Goal: Task Accomplishment & Management: Manage account settings

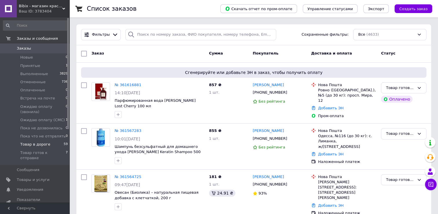
click at [42, 144] on span "Товар в дороге" at bounding box center [35, 144] width 30 height 5
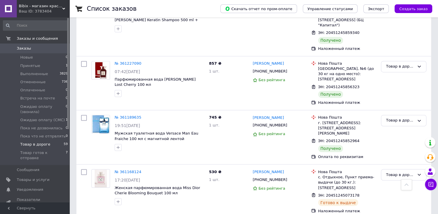
scroll to position [926, 0]
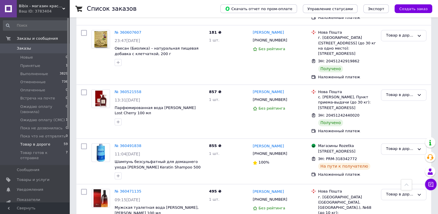
scroll to position [915, 0]
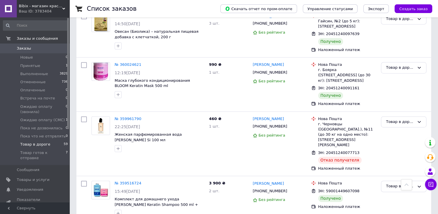
scroll to position [868, 0]
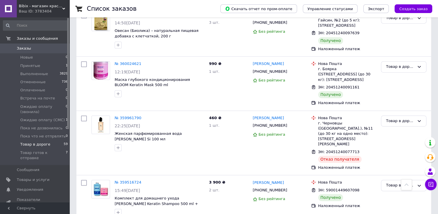
click at [20, 47] on span "Заказы" at bounding box center [24, 48] width 14 height 5
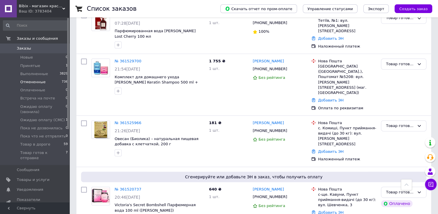
scroll to position [174, 0]
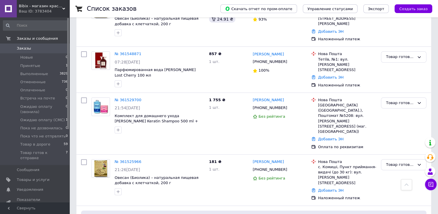
click at [48, 46] on span "Заказы" at bounding box center [35, 48] width 37 height 5
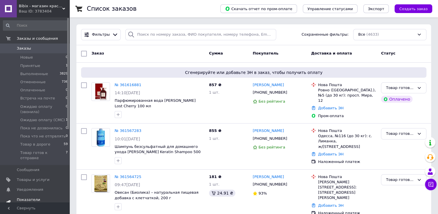
click at [43, 177] on span "Товары и услуги" at bounding box center [33, 179] width 33 height 5
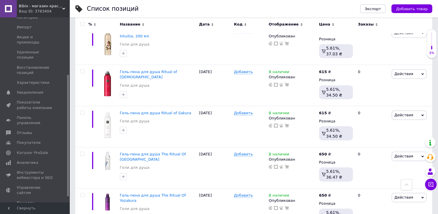
scroll to position [87, 0]
click at [28, 159] on span "Аналитика" at bounding box center [27, 161] width 21 height 5
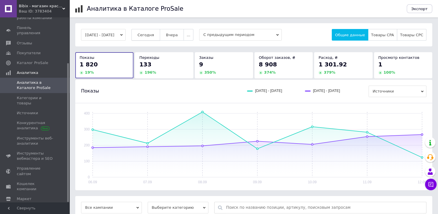
click at [154, 36] on span "Сегодня" at bounding box center [145, 35] width 16 height 4
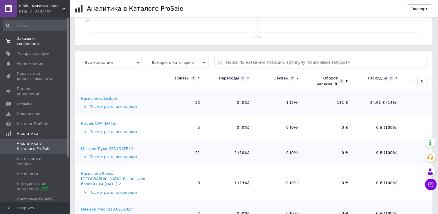
click at [23, 40] on span "Заказы и сообщения" at bounding box center [35, 41] width 37 height 10
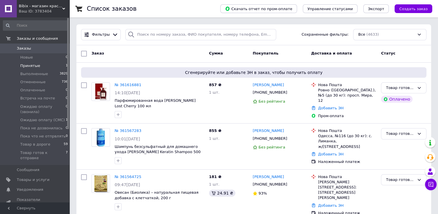
click at [30, 67] on span "Принятые" at bounding box center [30, 65] width 20 height 5
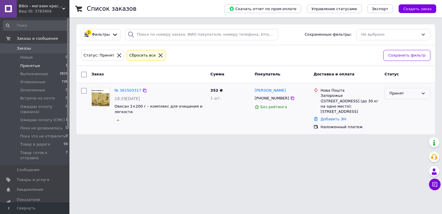
click at [392, 93] on div "Принят" at bounding box center [404, 93] width 29 height 6
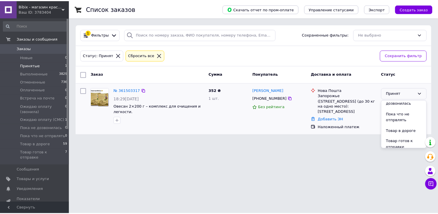
scroll to position [88, 0]
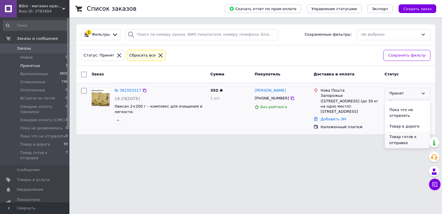
click at [397, 140] on li "Товар готов к отправке" at bounding box center [407, 139] width 45 height 16
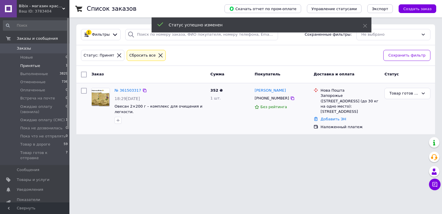
click at [34, 48] on span "Заказы" at bounding box center [35, 48] width 37 height 5
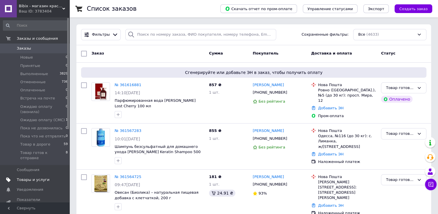
click at [30, 177] on span "Товары и услуги" at bounding box center [33, 179] width 33 height 5
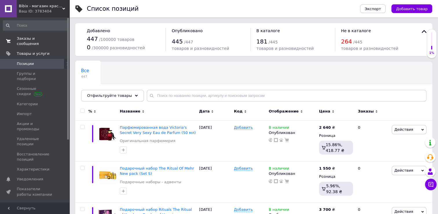
click at [31, 39] on span "Заказы и сообщения" at bounding box center [35, 41] width 37 height 10
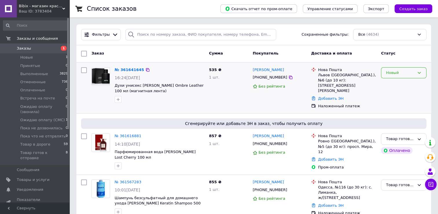
click at [398, 72] on div "Новый" at bounding box center [400, 73] width 29 height 6
click at [397, 85] on li "Принят" at bounding box center [403, 84] width 45 height 11
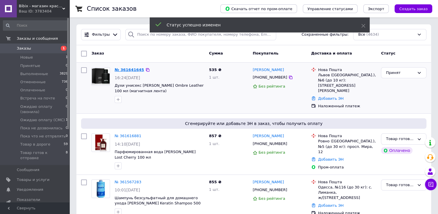
click at [125, 68] on link "№ 361641645" at bounding box center [130, 69] width 30 height 4
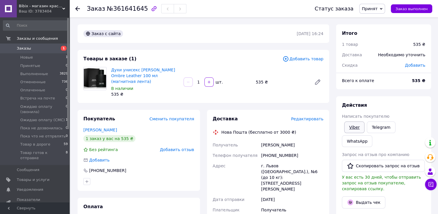
click at [348, 132] on link "Viber" at bounding box center [354, 127] width 20 height 12
drag, startPoint x: 139, startPoint y: 8, endPoint x: 111, endPoint y: 6, distance: 28.2
click at [111, 6] on span "№361641645" at bounding box center [127, 8] width 41 height 7
copy span "361641645"
click at [374, 9] on span "Принят" at bounding box center [370, 8] width 16 height 5
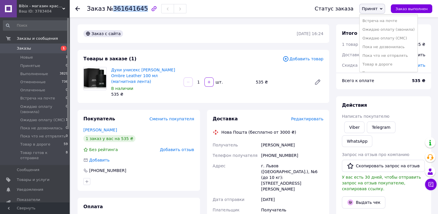
scroll to position [32, 0]
click at [381, 65] on li "Товар готов к отправке" at bounding box center [388, 66] width 58 height 9
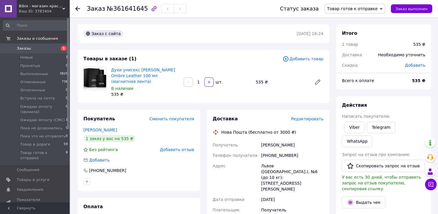
click at [38, 50] on span "Заказы" at bounding box center [35, 48] width 37 height 5
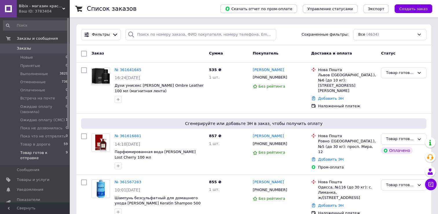
click at [56, 151] on span "Товар готов к отправке" at bounding box center [42, 155] width 45 height 10
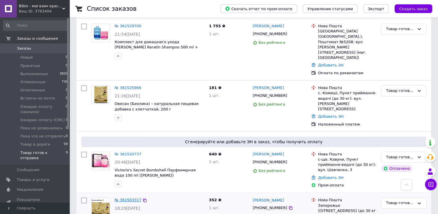
scroll to position [321, 0]
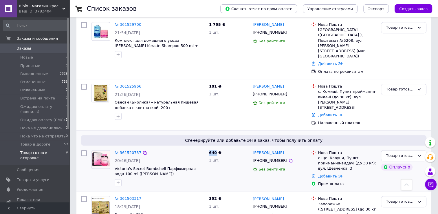
drag, startPoint x: 214, startPoint y: 117, endPoint x: 210, endPoint y: 117, distance: 4.6
click at [210, 150] on span "640 ₴" at bounding box center [215, 152] width 12 height 4
copy span "640"
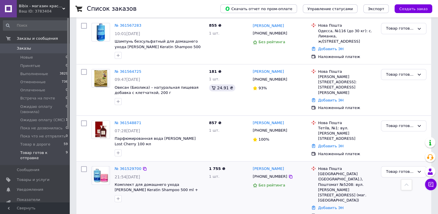
scroll to position [176, 0]
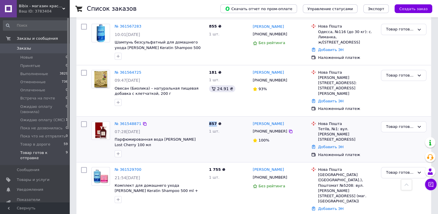
drag, startPoint x: 215, startPoint y: 111, endPoint x: 208, endPoint y: 109, distance: 6.8
click at [208, 119] on div "857 ₴ 1 шт." at bounding box center [229, 139] width 44 height 41
copy span "857"
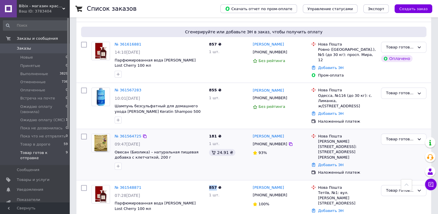
scroll to position [89, 0]
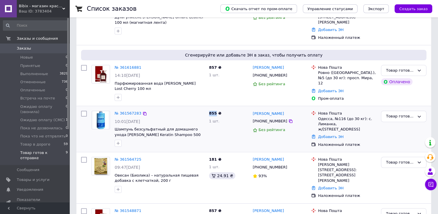
drag, startPoint x: 214, startPoint y: 107, endPoint x: 208, endPoint y: 108, distance: 6.2
click at [208, 108] on div "855 ₴ 1 шт." at bounding box center [229, 128] width 44 height 41
copy span "855"
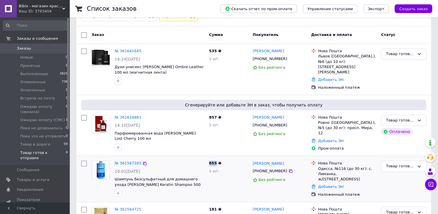
scroll to position [31, 0]
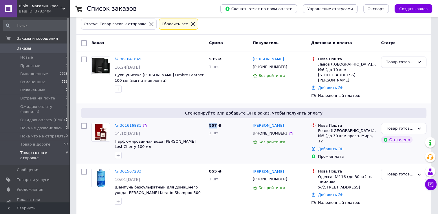
drag, startPoint x: 215, startPoint y: 118, endPoint x: 210, endPoint y: 119, distance: 5.6
click at [210, 123] on span "857 ₴" at bounding box center [215, 125] width 12 height 4
copy span "857"
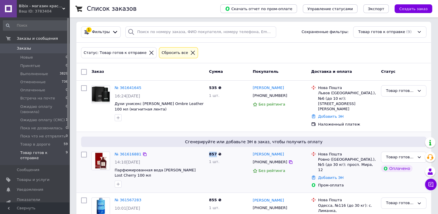
scroll to position [0, 0]
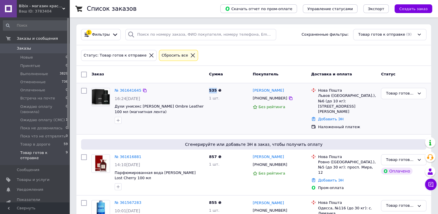
drag, startPoint x: 215, startPoint y: 90, endPoint x: 209, endPoint y: 91, distance: 6.1
click at [209, 91] on span "535 ₴" at bounding box center [215, 90] width 12 height 4
copy span "535"
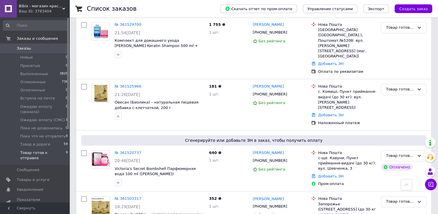
scroll to position [321, 0]
click at [30, 46] on span "Заказы" at bounding box center [35, 48] width 37 height 5
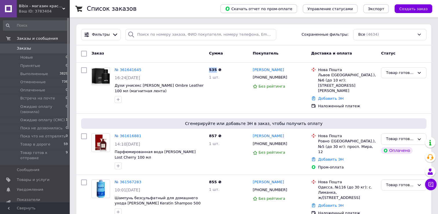
click at [33, 48] on span "Заказы" at bounding box center [35, 48] width 37 height 5
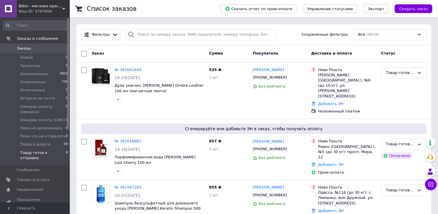
click at [34, 155] on span "Товар готов к отправке" at bounding box center [42, 155] width 45 height 10
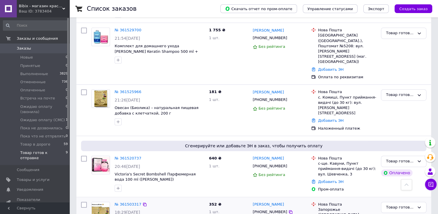
scroll to position [321, 0]
click at [124, 201] on link "№ 361503317" at bounding box center [128, 203] width 27 height 4
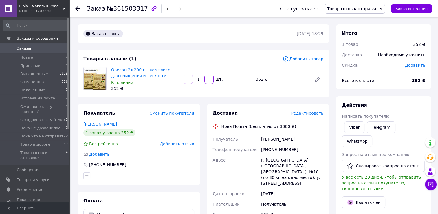
click at [305, 115] on span "Редактировать" at bounding box center [307, 113] width 32 height 5
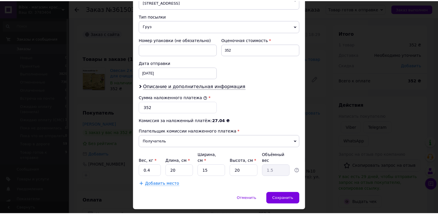
scroll to position [226, 0]
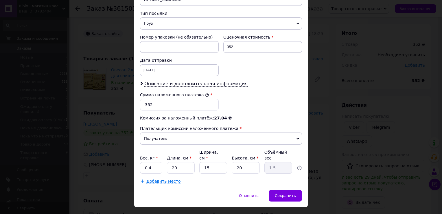
click at [332, 115] on div "× Редактирование доставки Способ доставки Нова Пошта (бесплатно от 3000 ₴) Плат…" at bounding box center [221, 107] width 442 height 214
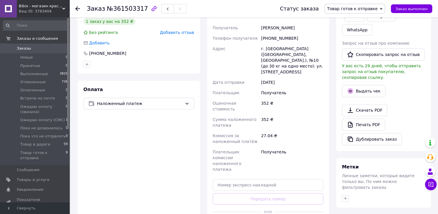
scroll to position [116, 0]
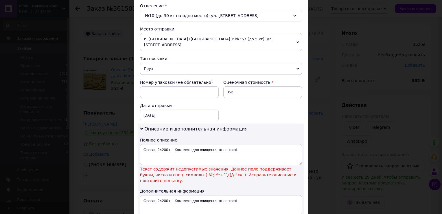
scroll to position [260, 0]
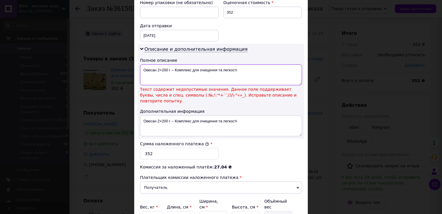
click at [172, 64] on textarea "Овесан 2×200 г – Комплекс для очищення та легкості" at bounding box center [221, 74] width 162 height 21
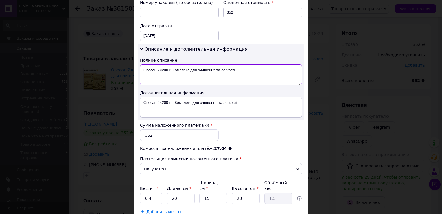
type textarea "Овесан 2×200 г Комплекс для очищення та легкості"
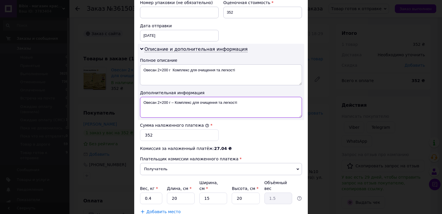
click at [172, 97] on textarea "Овесан 2×200 г – Комплекс для очищення та легкості" at bounding box center [221, 107] width 162 height 21
click at [160, 97] on textarea "Овесан 2×200 г Комплекс для очищення та легкості" at bounding box center [221, 107] width 162 height 21
type textarea "Овесан 2200 г Комплекс для очищення та легкості"
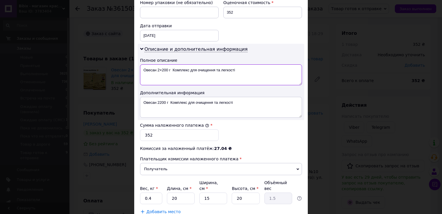
click at [160, 64] on textarea "Овесан 2×200 г Комплекс для очищення та легкості" at bounding box center [221, 74] width 162 height 21
type textarea "Овесан 2 200 г Комплекс для очищення та легкості"
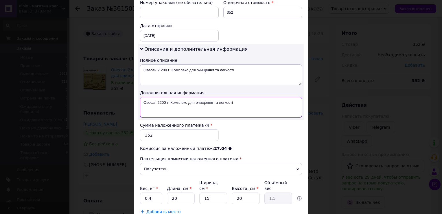
click at [158, 97] on textarea "Овесан 2200 г Комплекс для очищення та легкості" at bounding box center [221, 107] width 162 height 21
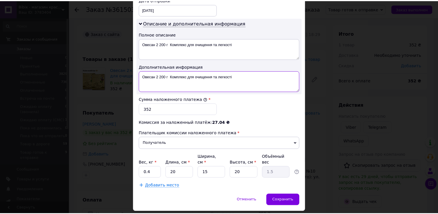
scroll to position [291, 0]
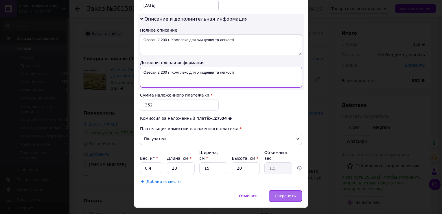
type textarea "Овесан 2 200 г Комплекс для очищення та легкості"
click at [279, 193] on span "Сохранить" at bounding box center [285, 195] width 21 height 4
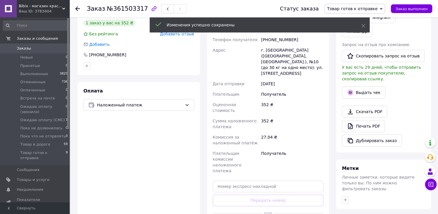
scroll to position [145, 0]
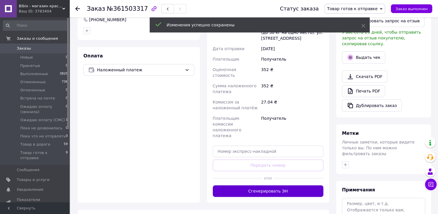
click at [255, 185] on button "Сгенерировать ЭН" at bounding box center [268, 191] width 111 height 12
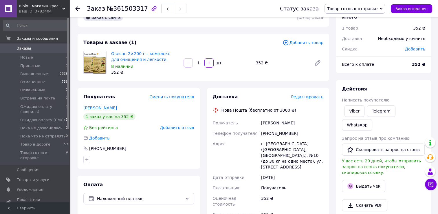
scroll to position [0, 0]
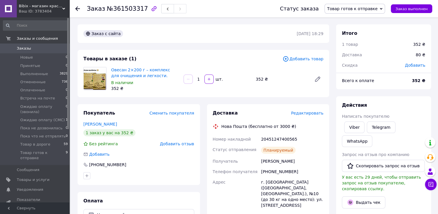
click at [366, 5] on span "Товар готов к отправке" at bounding box center [354, 9] width 60 height 10
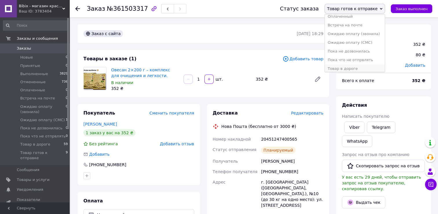
scroll to position [32, 0]
click at [354, 64] on li "Товар в дороге" at bounding box center [355, 66] width 60 height 9
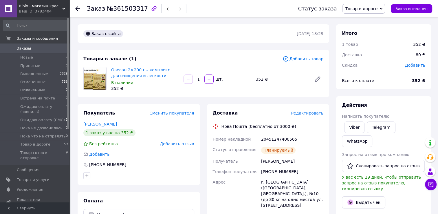
click at [77, 8] on icon at bounding box center [77, 8] width 5 height 5
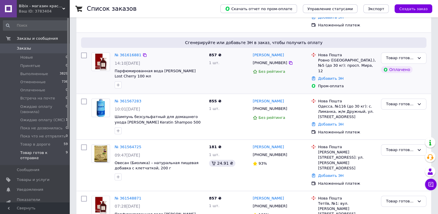
scroll to position [116, 0]
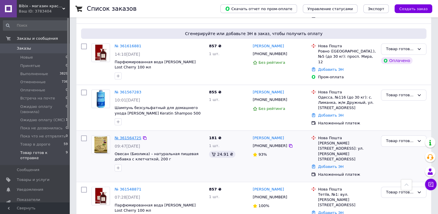
click at [124, 135] on link "№ 361564725" at bounding box center [128, 137] width 27 height 4
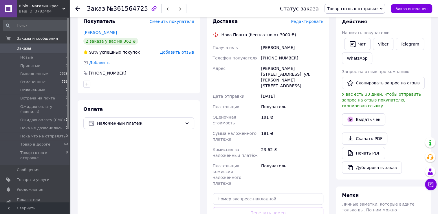
scroll to position [29, 0]
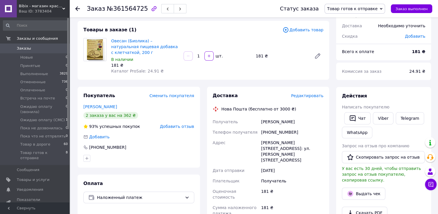
click at [301, 96] on span "Редактировать" at bounding box center [307, 95] width 32 height 5
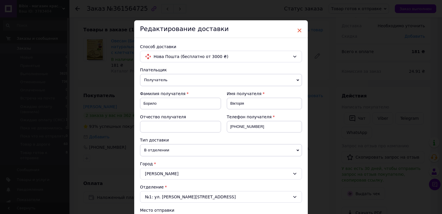
click at [298, 31] on span "×" at bounding box center [299, 30] width 5 height 10
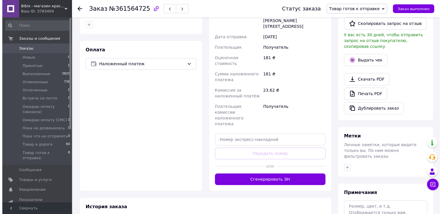
scroll to position [174, 0]
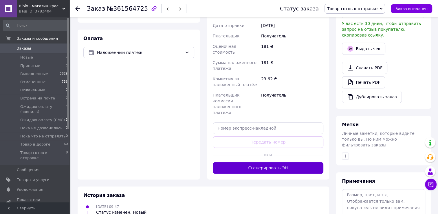
click at [289, 162] on button "Сгенерировать ЭН" at bounding box center [268, 168] width 111 height 12
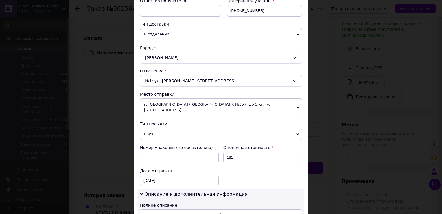
scroll to position [203, 0]
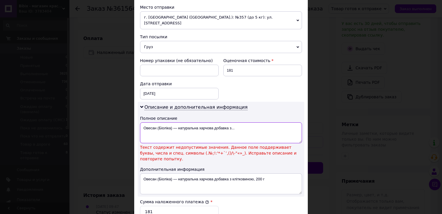
click at [176, 122] on textarea "Овесан (Біоліка) — натуральна харчова добавка з..." at bounding box center [221, 132] width 162 height 21
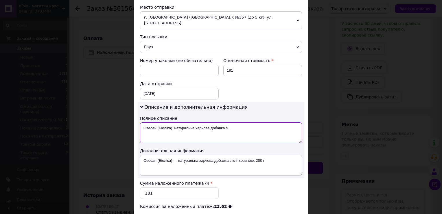
type textarea "Овесан (Біоліка) натуральна харчова добавка з..."
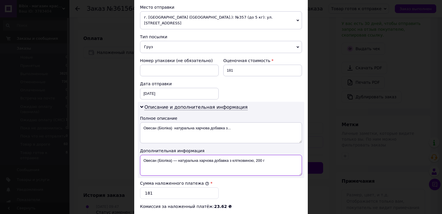
click at [176, 155] on textarea "Овесан (Біоліка) — натуральна харчова добавка з клітковиною, 200 г" at bounding box center [221, 165] width 162 height 21
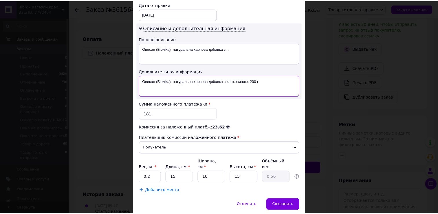
scroll to position [291, 0]
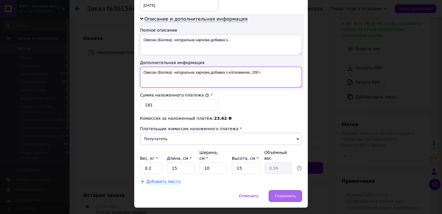
type textarea "Овесан (Біоліка) натуральна харчова добавка з клітковиною, 200 г"
click at [287, 193] on span "Сохранить" at bounding box center [285, 195] width 21 height 4
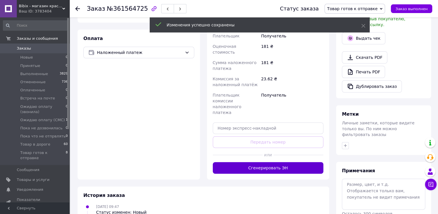
click at [287, 162] on button "Сгенерировать ЭН" at bounding box center [268, 168] width 111 height 12
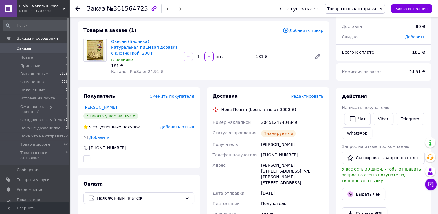
scroll to position [29, 0]
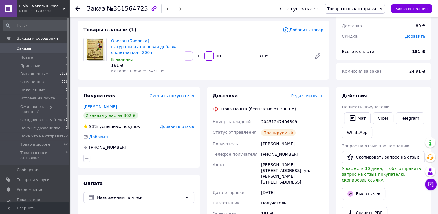
click at [354, 8] on span "Товар готов к отправке" at bounding box center [352, 8] width 50 height 5
click at [355, 65] on li "Товар в дороге" at bounding box center [355, 66] width 60 height 9
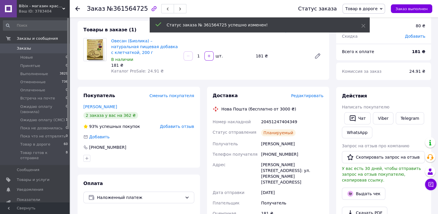
click at [77, 6] on use at bounding box center [77, 8] width 5 height 5
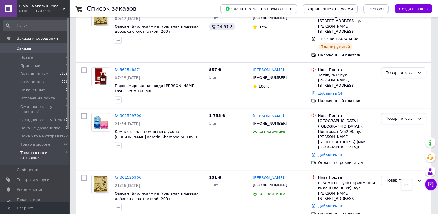
scroll to position [260, 0]
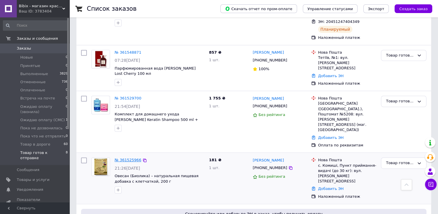
click at [125, 157] on link "№ 361525966" at bounding box center [128, 159] width 27 height 4
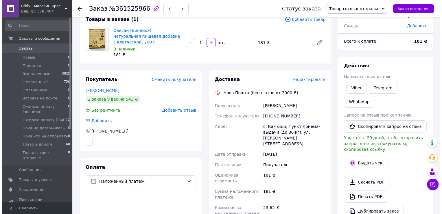
scroll to position [12, 0]
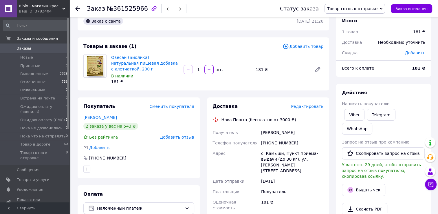
click at [313, 107] on span "Редактировать" at bounding box center [307, 106] width 32 height 5
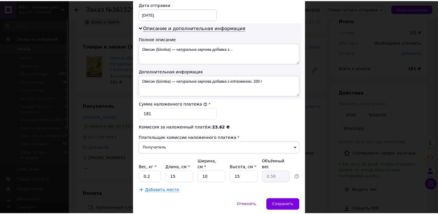
scroll to position [291, 0]
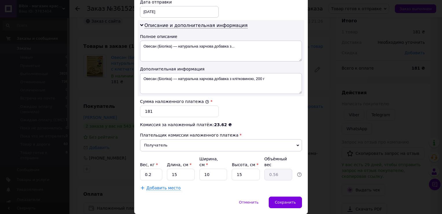
click at [329, 115] on div "× Редактирование доставки Способ доставки Нова Пошта (бесплатно от 3000 ₴) Плат…" at bounding box center [221, 107] width 442 height 214
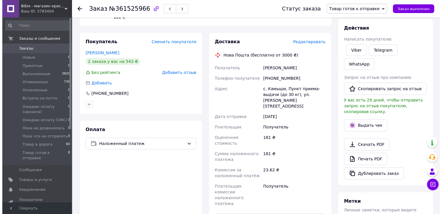
scroll to position [70, 0]
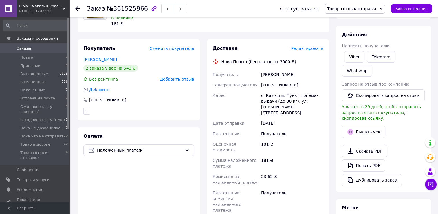
click at [311, 49] on span "Редактировать" at bounding box center [307, 48] width 32 height 5
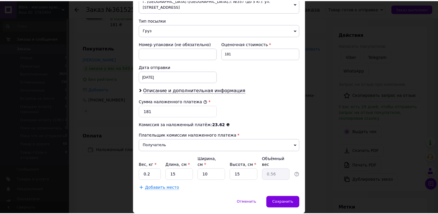
scroll to position [226, 0]
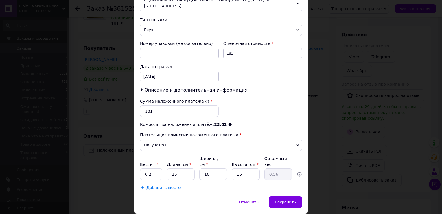
click at [318, 92] on div "× Редактирование доставки Способ доставки Нова Пошта (бесплатно от 3000 ₴) Плат…" at bounding box center [221, 107] width 442 height 214
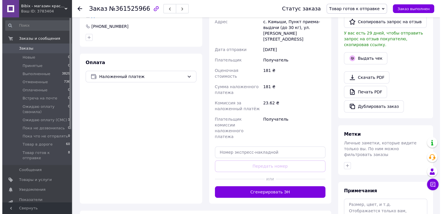
scroll to position [157, 0]
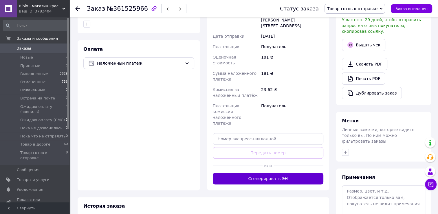
click at [305, 172] on button "Сгенерировать ЭН" at bounding box center [268, 178] width 111 height 12
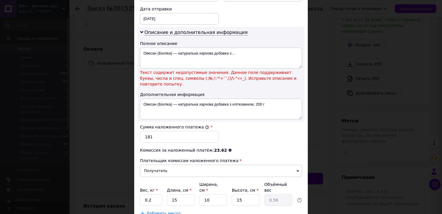
scroll to position [289, 0]
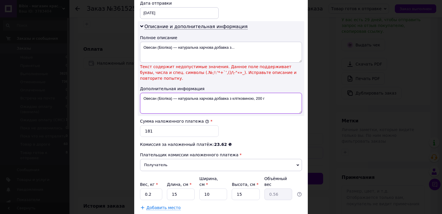
click at [175, 93] on textarea "Овесан (Біоліка) — натуральна харчова добавка з клітковиною, 200 г" at bounding box center [221, 103] width 162 height 21
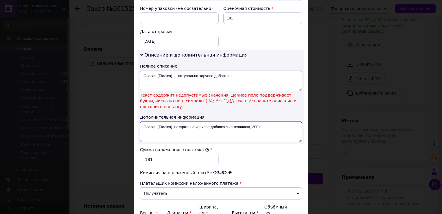
scroll to position [260, 0]
type textarea "Овесан (Біоліка) натуральна харчова добавка з клітковиною, 200 г"
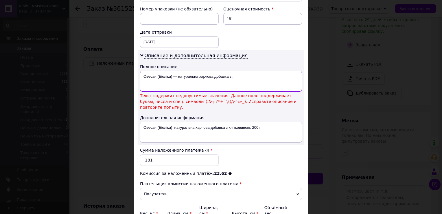
click at [175, 71] on textarea "Овесан (Біоліка) — натуральна харчова добавка з..." at bounding box center [221, 81] width 162 height 21
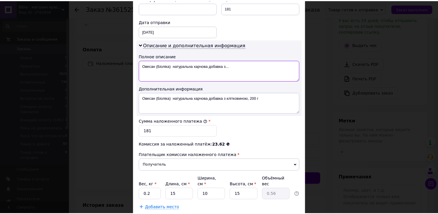
scroll to position [291, 0]
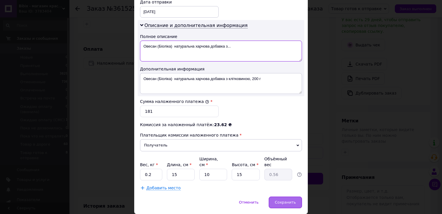
type textarea "Овесан (Біоліка) натуральна харчова добавка з..."
click at [287, 200] on span "Сохранить" at bounding box center [285, 202] width 21 height 4
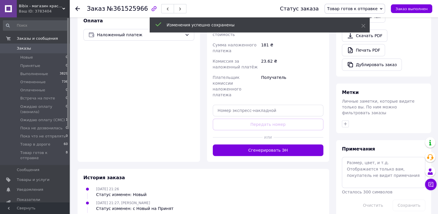
scroll to position [186, 0]
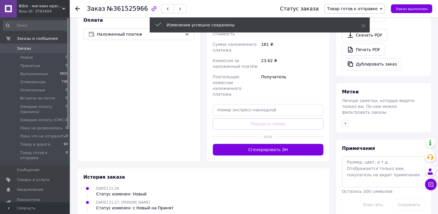
click at [237, 129] on div at bounding box center [238, 136] width 50 height 14
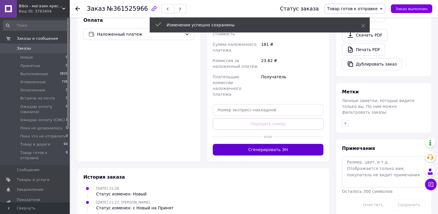
click at [235, 144] on button "Сгенерировать ЭН" at bounding box center [268, 150] width 111 height 12
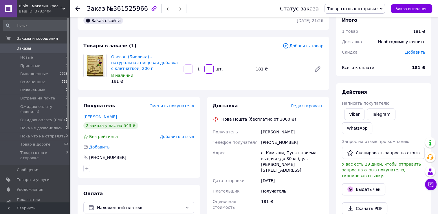
scroll to position [12, 0]
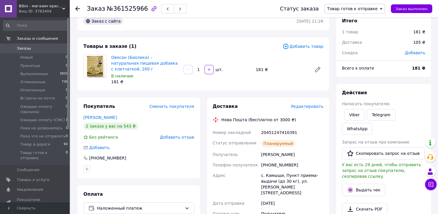
click at [357, 12] on span "Товар готов к отправке" at bounding box center [354, 9] width 60 height 10
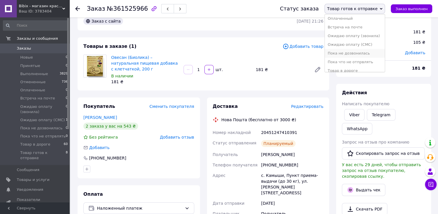
scroll to position [32, 0]
click at [348, 67] on li "Товар в дороге" at bounding box center [355, 66] width 60 height 9
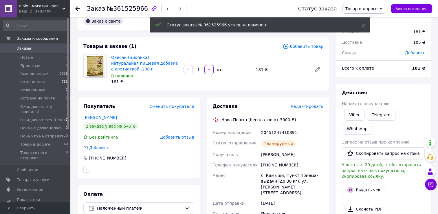
click at [79, 9] on icon at bounding box center [77, 8] width 5 height 5
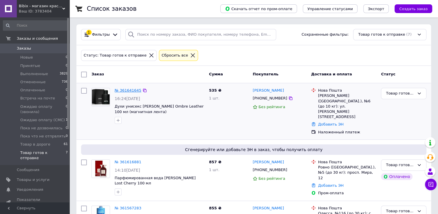
click at [122, 90] on link "№ 361641645" at bounding box center [128, 90] width 27 height 4
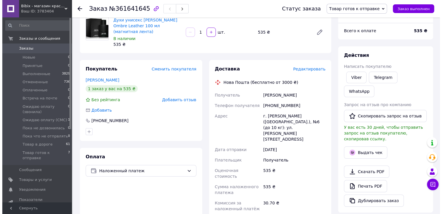
scroll to position [27, 0]
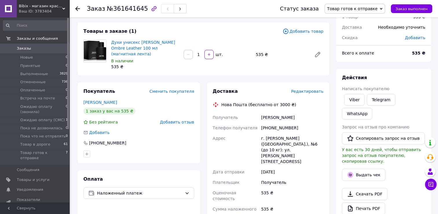
click at [309, 89] on span "Редактировать" at bounding box center [307, 91] width 32 height 5
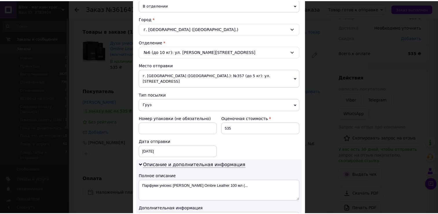
scroll to position [260, 0]
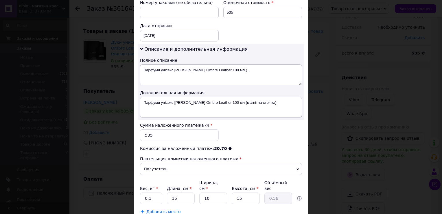
click at [321, 110] on div "× Редактирование доставки Способ доставки Нова Пошта (бесплатно от 3000 ₴) Плат…" at bounding box center [221, 107] width 442 height 214
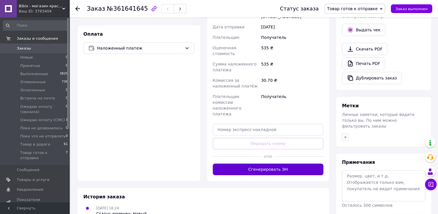
click at [290, 163] on button "Сгенерировать ЭН" at bounding box center [268, 169] width 111 height 12
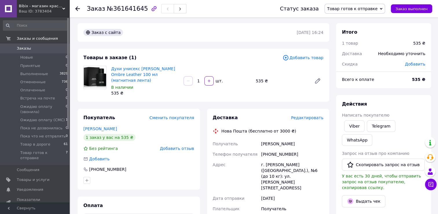
scroll to position [0, 0]
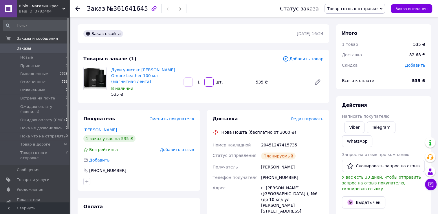
click at [78, 9] on use at bounding box center [77, 8] width 5 height 5
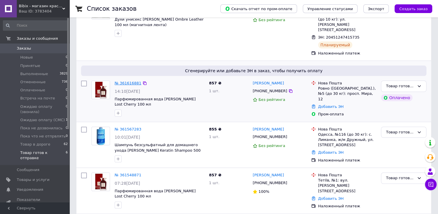
click at [118, 81] on link "№ 361616881" at bounding box center [128, 83] width 27 height 4
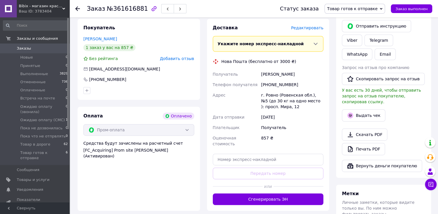
scroll to position [260, 0]
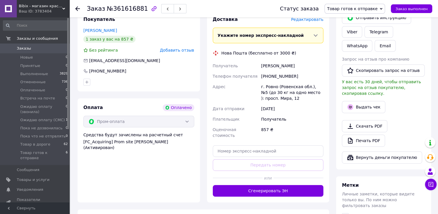
drag, startPoint x: 279, startPoint y: 178, endPoint x: 300, endPoint y: 173, distance: 21.6
click at [279, 185] on button "Сгенерировать ЭН" at bounding box center [268, 191] width 111 height 12
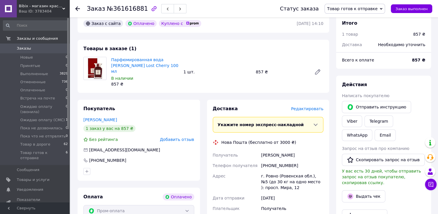
scroll to position [174, 0]
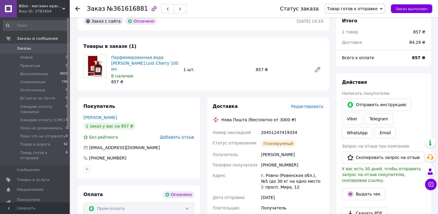
click at [77, 8] on icon at bounding box center [77, 8] width 5 height 5
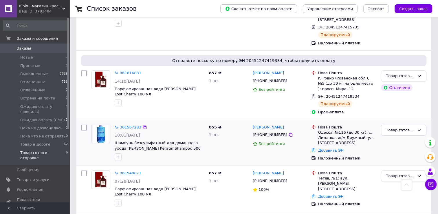
scroll to position [29, 0]
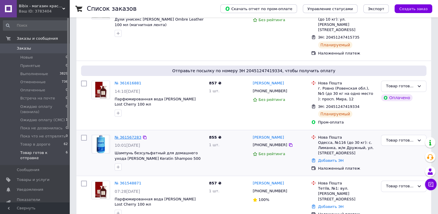
click at [123, 135] on link "№ 361567283" at bounding box center [128, 137] width 27 height 4
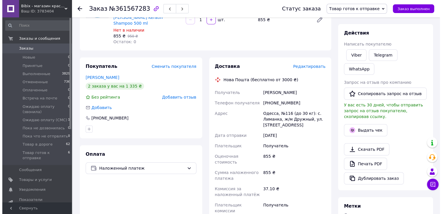
scroll to position [58, 0]
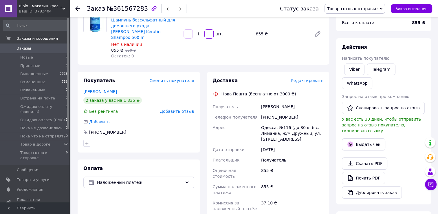
click at [313, 78] on span "Редактировать" at bounding box center [307, 80] width 32 height 5
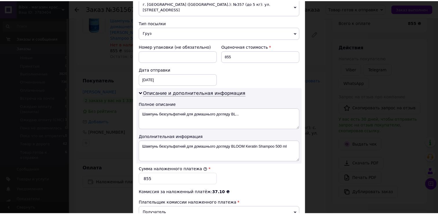
scroll to position [289, 0]
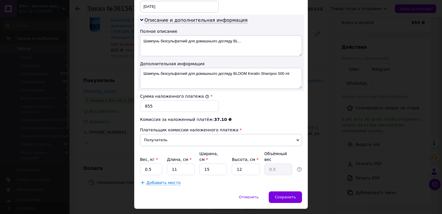
click at [334, 94] on div "× Редактирование доставки Способ доставки Нова Пошта (бесплатно от 3000 ₴) Плат…" at bounding box center [221, 107] width 442 height 214
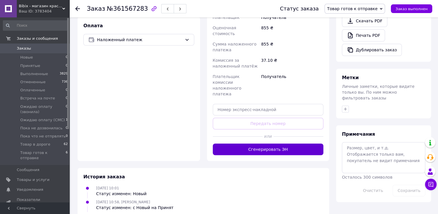
click at [307, 143] on button "Сгенерировать ЭН" at bounding box center [268, 149] width 111 height 12
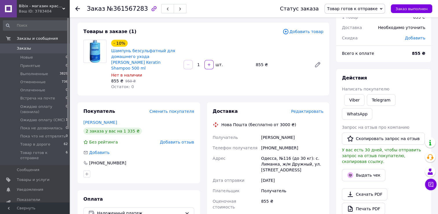
scroll to position [27, 0]
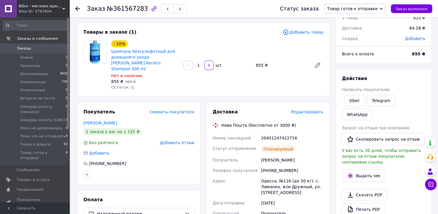
click at [75, 8] on div "Заказ №361567283 Статус заказа Товар готов к отправке Принят Выполнен Отменен О…" at bounding box center [253, 8] width 368 height 17
click at [78, 10] on icon at bounding box center [77, 8] width 5 height 5
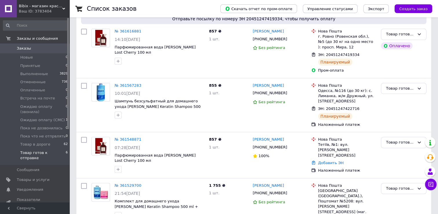
scroll to position [174, 0]
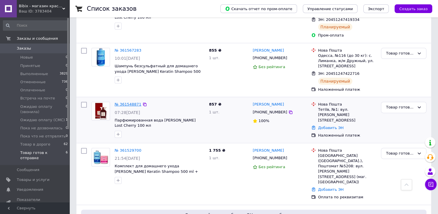
click at [126, 102] on link "№ 361548871" at bounding box center [128, 104] width 27 height 4
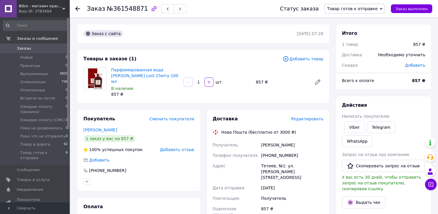
click at [310, 116] on span "Редактировать" at bounding box center [307, 118] width 32 height 5
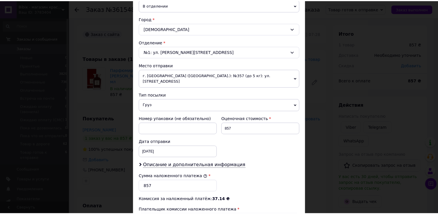
scroll to position [226, 0]
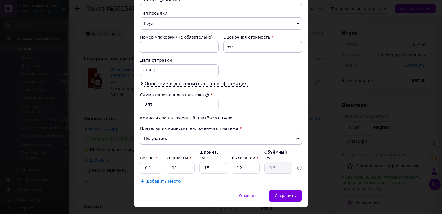
click at [328, 101] on div "× Редактирование доставки Способ доставки Нова Пошта (бесплатно от 3000 ₴) Плат…" at bounding box center [221, 107] width 442 height 214
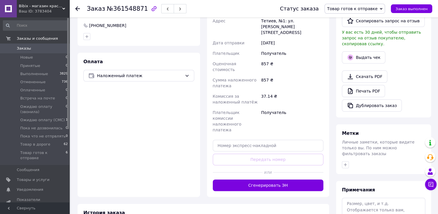
click at [282, 179] on button "Сгенерировать ЭН" at bounding box center [268, 185] width 111 height 12
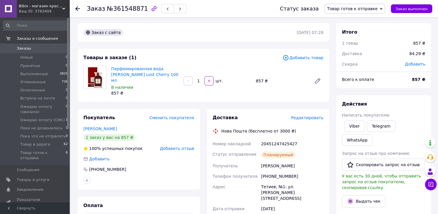
scroll to position [0, 0]
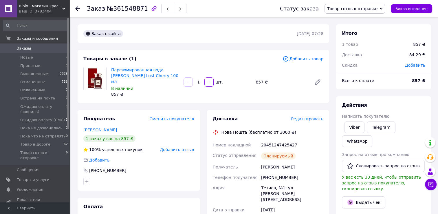
click at [78, 9] on icon at bounding box center [77, 8] width 5 height 5
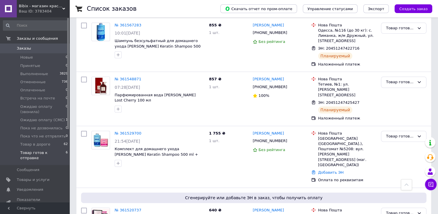
scroll to position [199, 0]
click at [126, 207] on link "№ 361520737" at bounding box center [128, 209] width 27 height 4
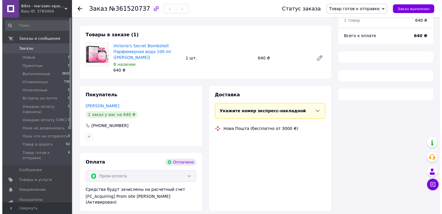
scroll to position [199, 0]
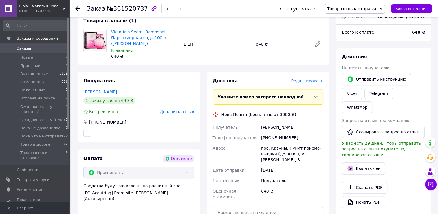
click at [308, 80] on span "Редактировать" at bounding box center [307, 80] width 32 height 5
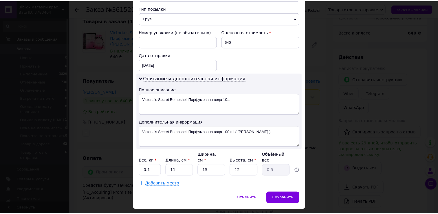
scroll to position [234, 0]
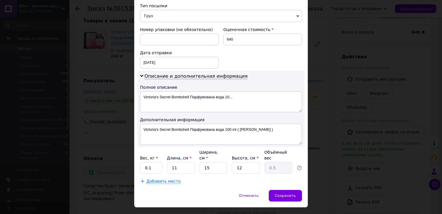
click at [334, 75] on div "× Редактирование доставки Способ доставки Нова Пошта (бесплатно от 3000 ₴) Плат…" at bounding box center [221, 107] width 442 height 214
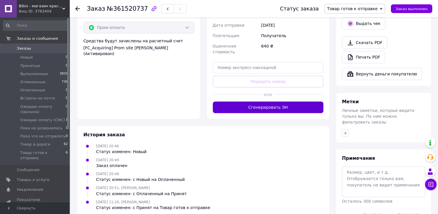
click at [282, 102] on button "Сгенерировать ЭН" at bounding box center [268, 107] width 111 height 12
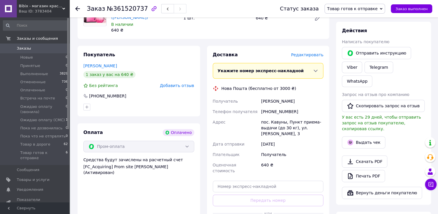
scroll to position [199, 0]
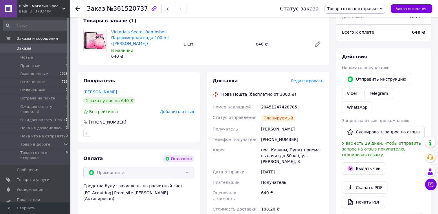
click at [78, 8] on icon at bounding box center [77, 8] width 5 height 5
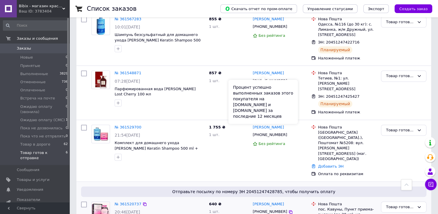
scroll to position [207, 0]
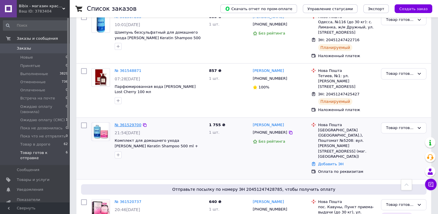
click at [121, 122] on link "№ 361529700" at bounding box center [128, 124] width 27 height 4
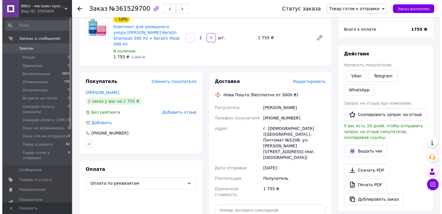
scroll to position [24, 0]
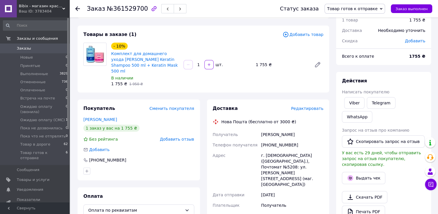
click at [302, 106] on span "Редактировать" at bounding box center [307, 108] width 32 height 5
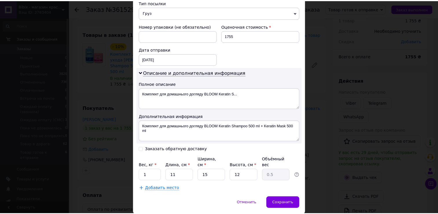
scroll to position [244, 0]
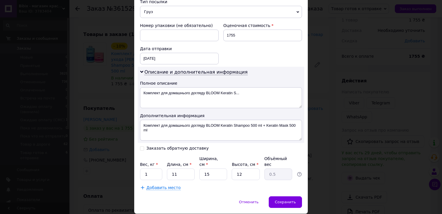
click at [333, 89] on div "× Редактирование доставки Способ доставки Нова Пошта (бесплатно от 3000 ₴) Плат…" at bounding box center [221, 107] width 442 height 214
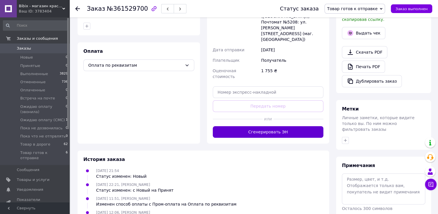
click at [287, 126] on button "Сгенерировать ЭН" at bounding box center [268, 132] width 111 height 12
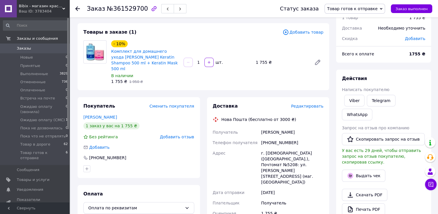
scroll to position [24, 0]
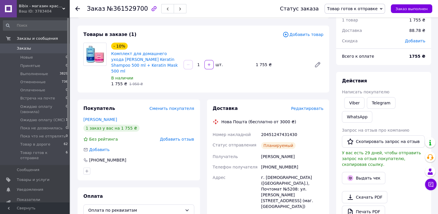
click at [24, 49] on span "Заказы" at bounding box center [24, 48] width 14 height 5
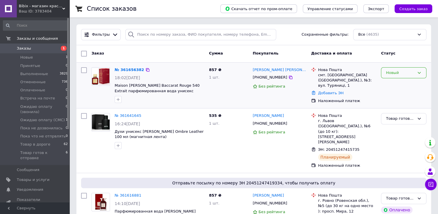
click at [402, 75] on div "Новый" at bounding box center [400, 73] width 29 height 6
click at [404, 84] on li "Принят" at bounding box center [403, 84] width 45 height 11
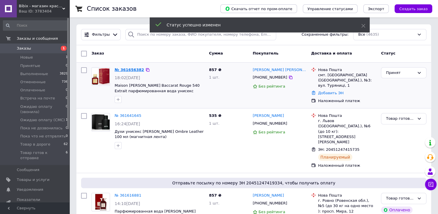
click at [123, 70] on link "№ 361656382" at bounding box center [130, 69] width 30 height 4
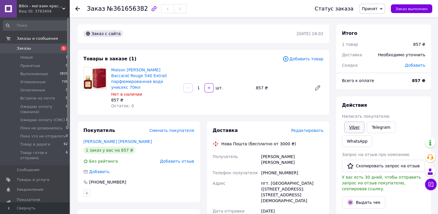
click at [352, 131] on link "Viber" at bounding box center [354, 127] width 20 height 12
drag, startPoint x: 139, startPoint y: 10, endPoint x: 111, endPoint y: 10, distance: 28.4
click at [111, 10] on span "№361656382" at bounding box center [127, 8] width 41 height 7
copy span "361656382"
click at [370, 10] on span "Принят" at bounding box center [370, 8] width 16 height 5
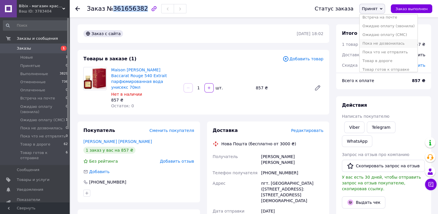
scroll to position [32, 0]
click at [378, 64] on li "Товар готов к отправке" at bounding box center [388, 66] width 58 height 9
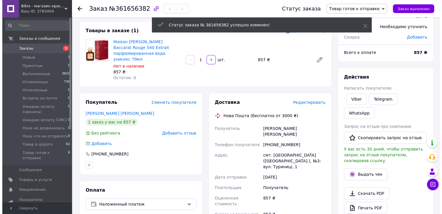
scroll to position [29, 0]
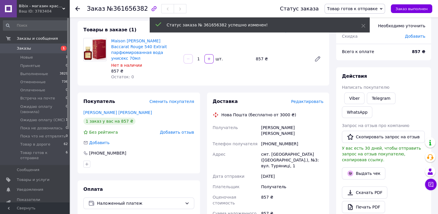
click at [310, 102] on span "Редактировать" at bounding box center [307, 101] width 32 height 5
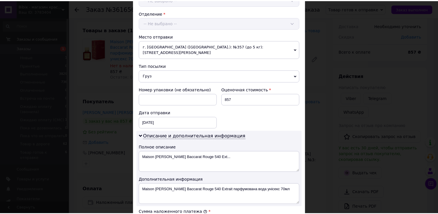
scroll to position [289, 0]
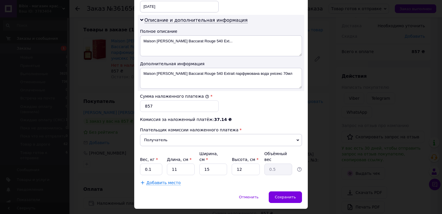
click at [329, 120] on div "× Редактирование доставки Способ доставки Нова Пошта (бесплатно от 3000 ₴) Плат…" at bounding box center [221, 107] width 442 height 214
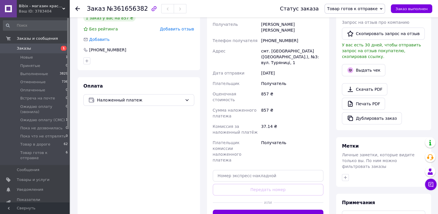
scroll to position [145, 0]
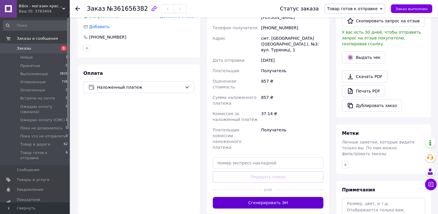
click at [263, 197] on button "Сгенерировать ЭН" at bounding box center [268, 203] width 111 height 12
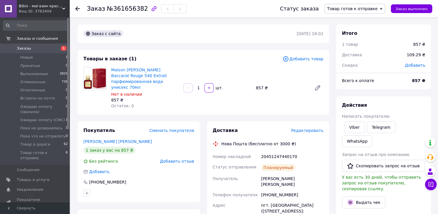
scroll to position [0, 0]
drag, startPoint x: 261, startPoint y: 89, endPoint x: 255, endPoint y: 89, distance: 6.1
click at [255, 89] on div "857 ₴" at bounding box center [281, 88] width 56 height 8
copy div "857"
click at [29, 50] on span "Заказы" at bounding box center [35, 48] width 37 height 5
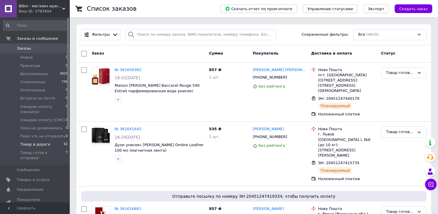
click at [33, 145] on span "Товар в дороге" at bounding box center [35, 144] width 30 height 5
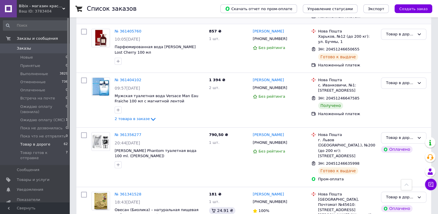
scroll to position [463, 0]
click at [142, 117] on span "2 товара в заказе" at bounding box center [132, 119] width 35 height 4
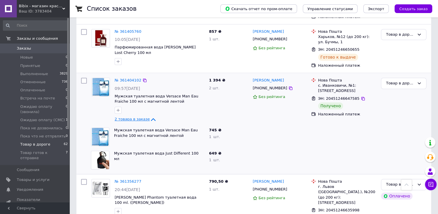
click at [150, 116] on icon at bounding box center [153, 119] width 7 height 7
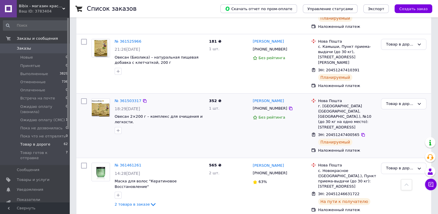
scroll to position [0, 0]
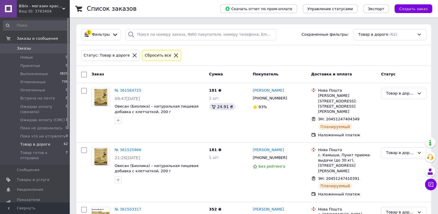
click at [16, 48] on span at bounding box center [8, 48] width 17 height 5
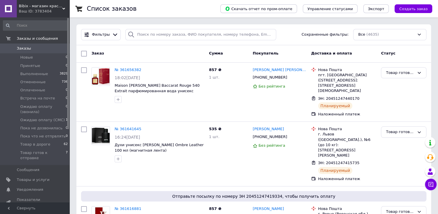
click at [26, 49] on span "Заказы" at bounding box center [24, 48] width 14 height 5
